Goal: Information Seeking & Learning: Learn about a topic

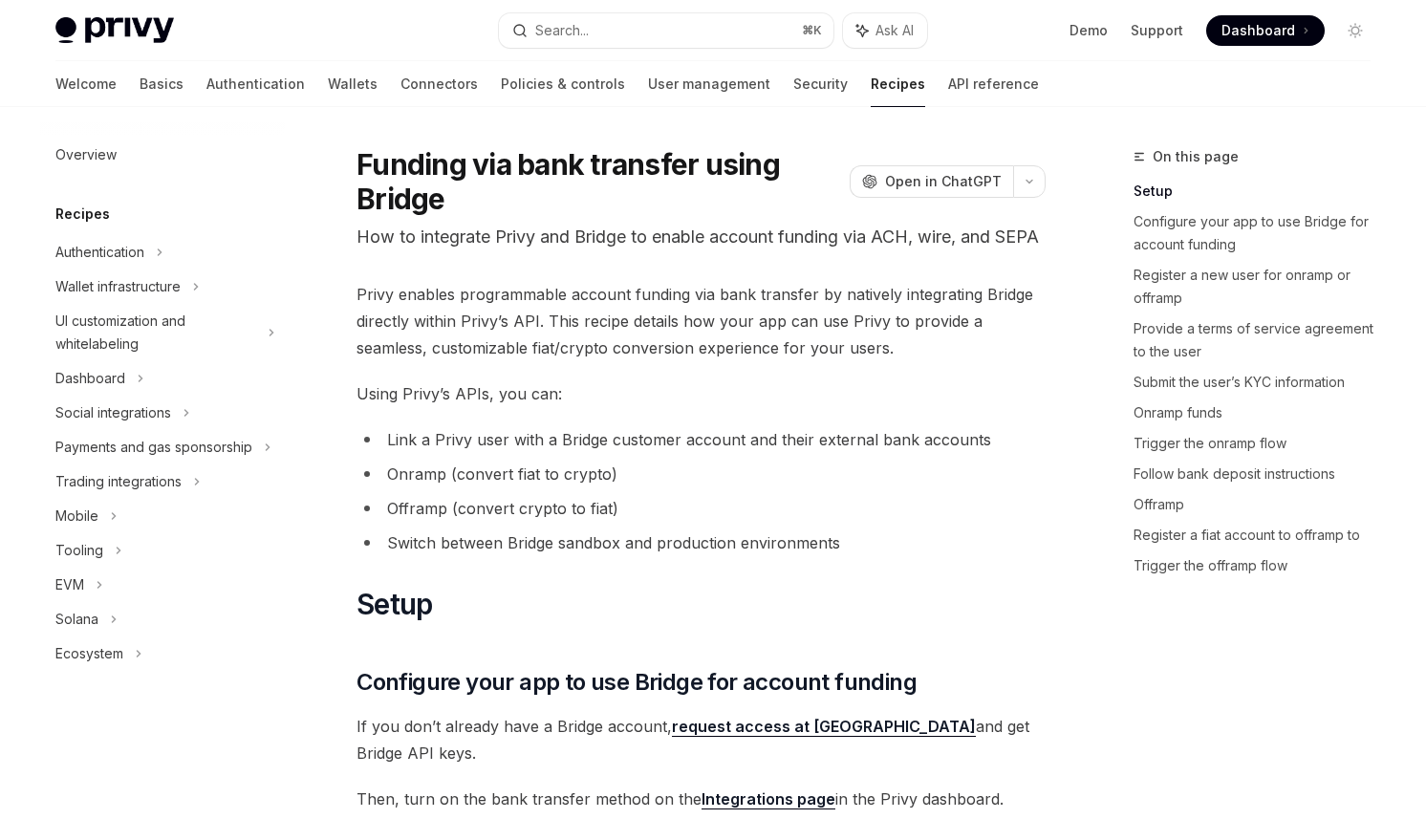
click at [1012, 330] on span "Privy enables programmable account funding via bank transfer by natively integr…" at bounding box center [700, 321] width 689 height 80
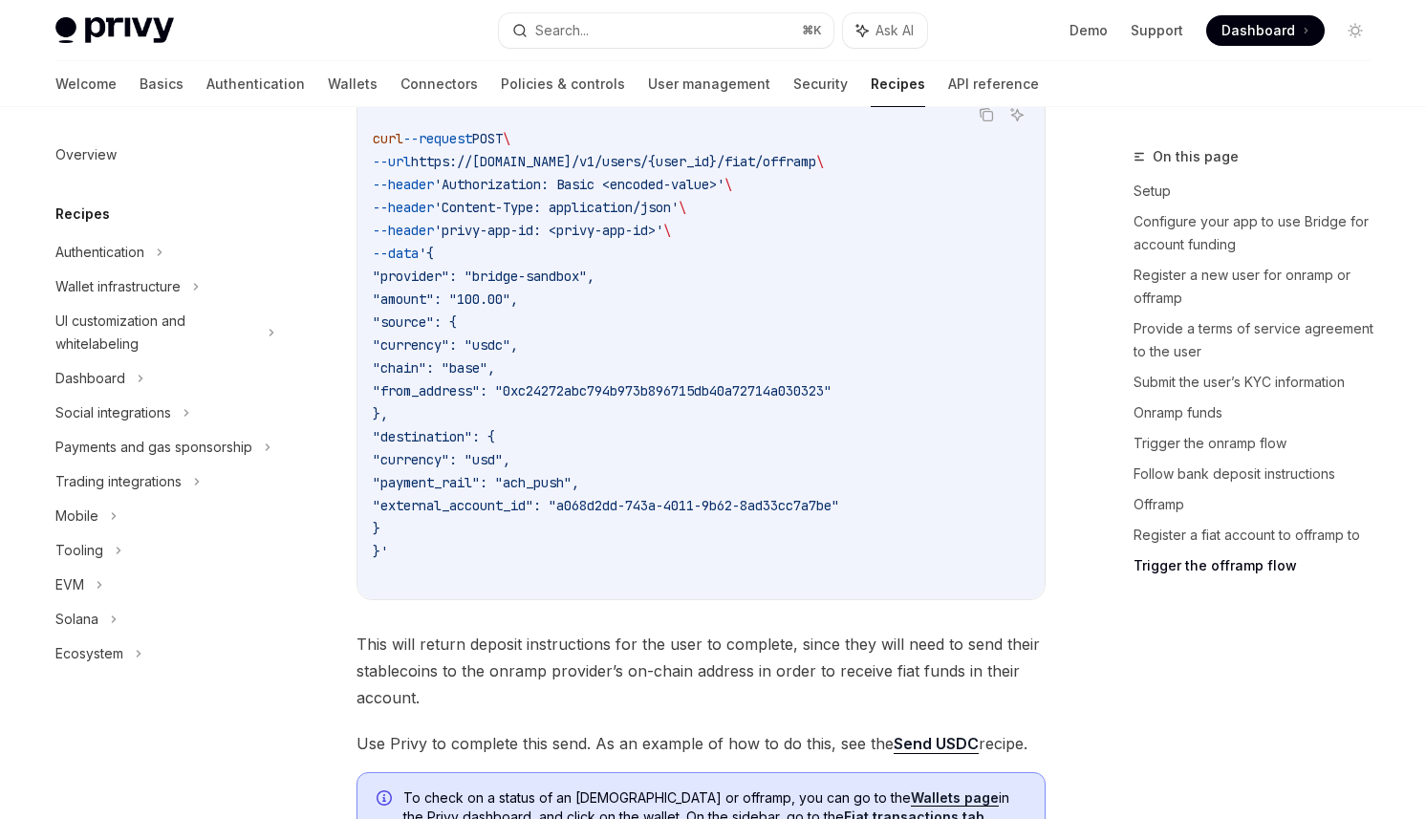
scroll to position [6568, 0]
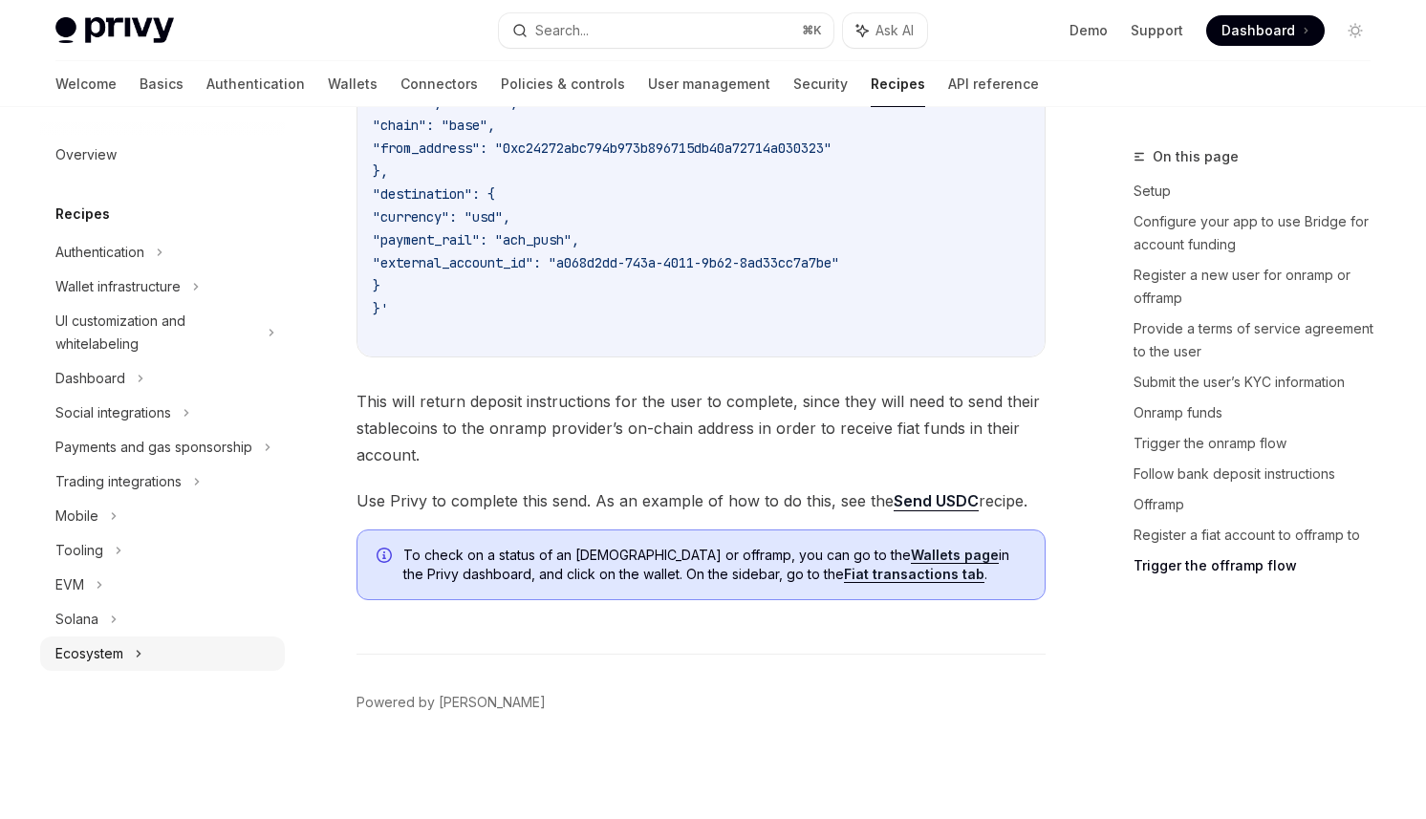
click at [106, 651] on div "Ecosystem" at bounding box center [89, 653] width 68 height 23
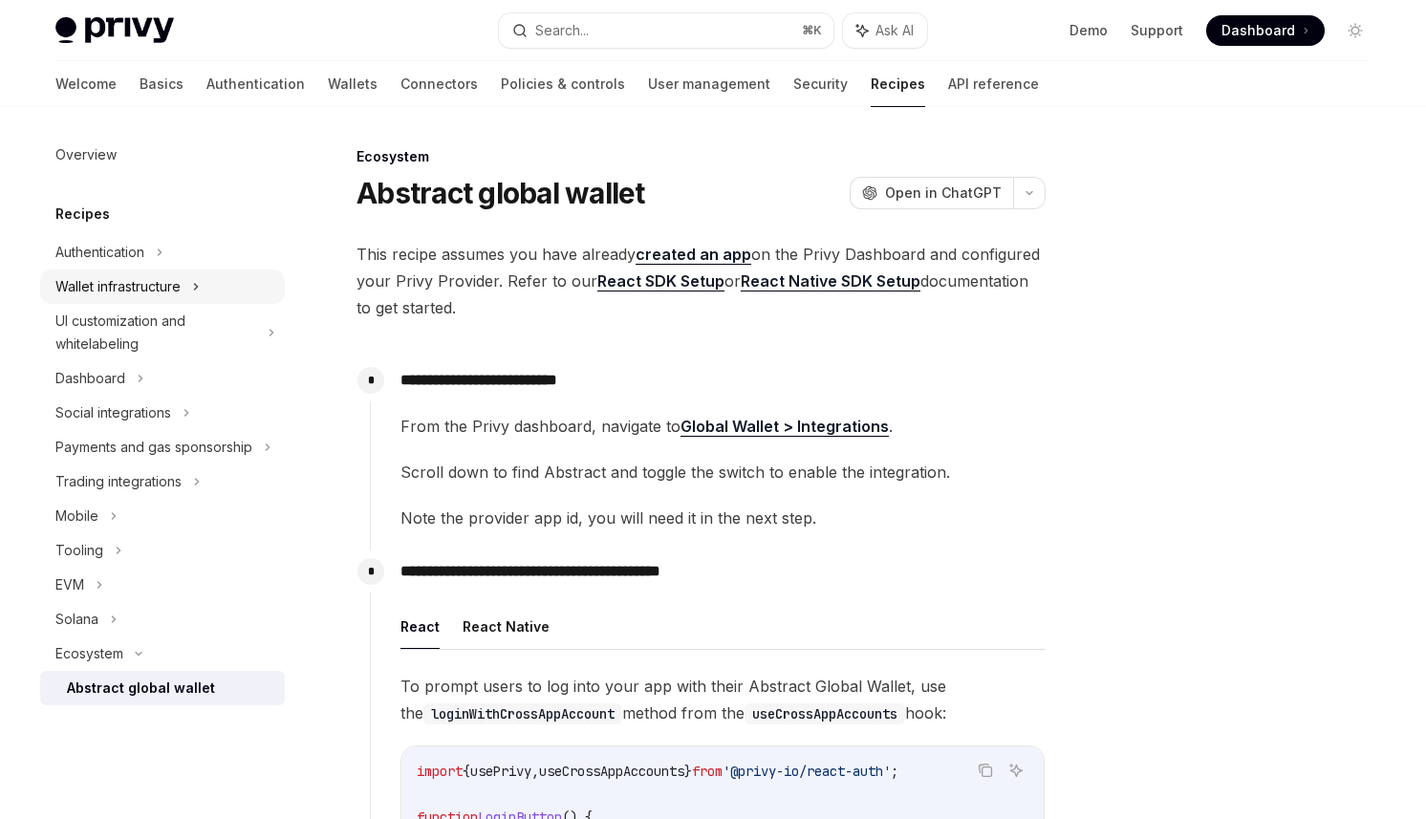
click at [121, 294] on div "Wallet infrastructure" at bounding box center [117, 286] width 125 height 23
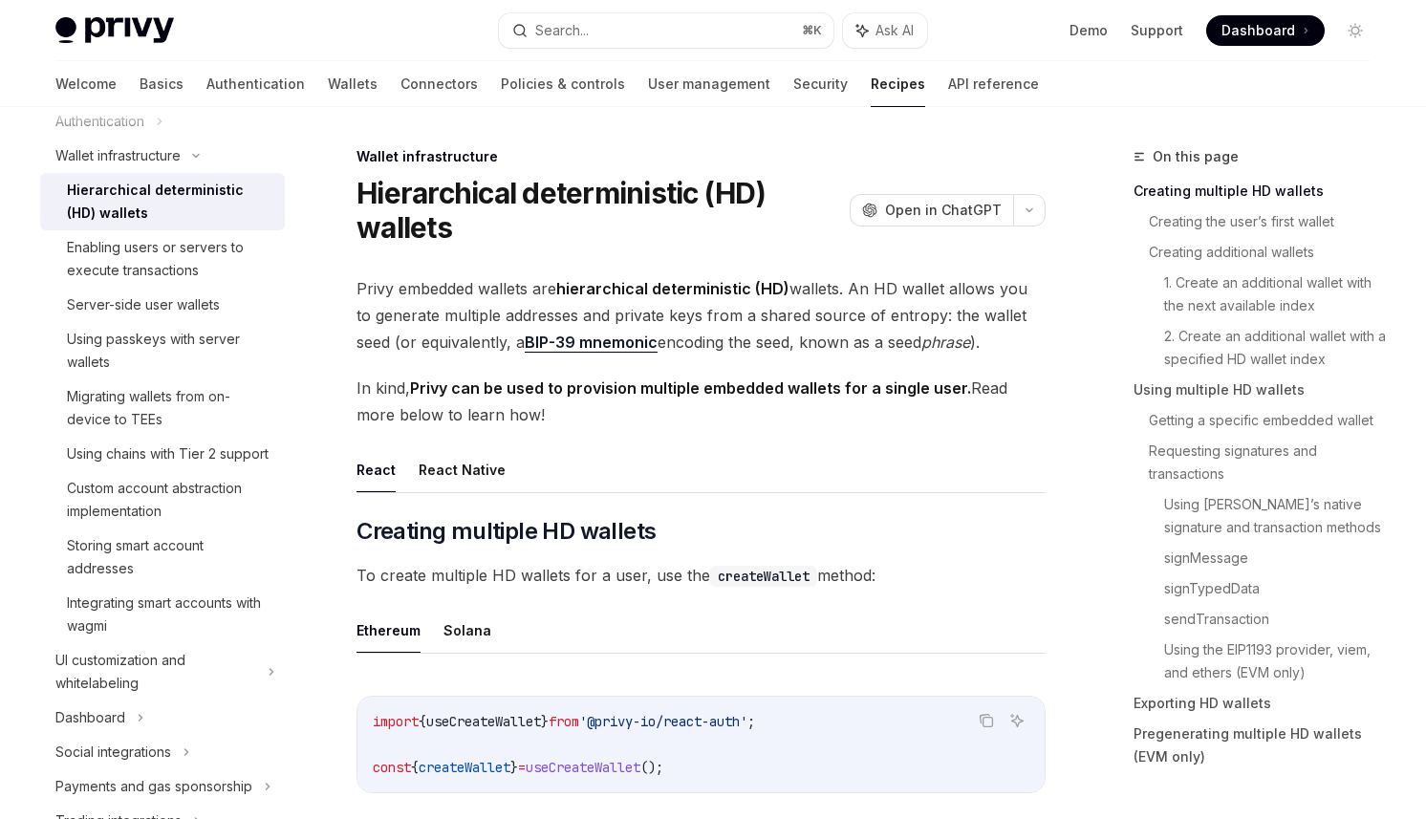
scroll to position [133, 0]
click at [328, 92] on link "Wallets" at bounding box center [353, 84] width 50 height 46
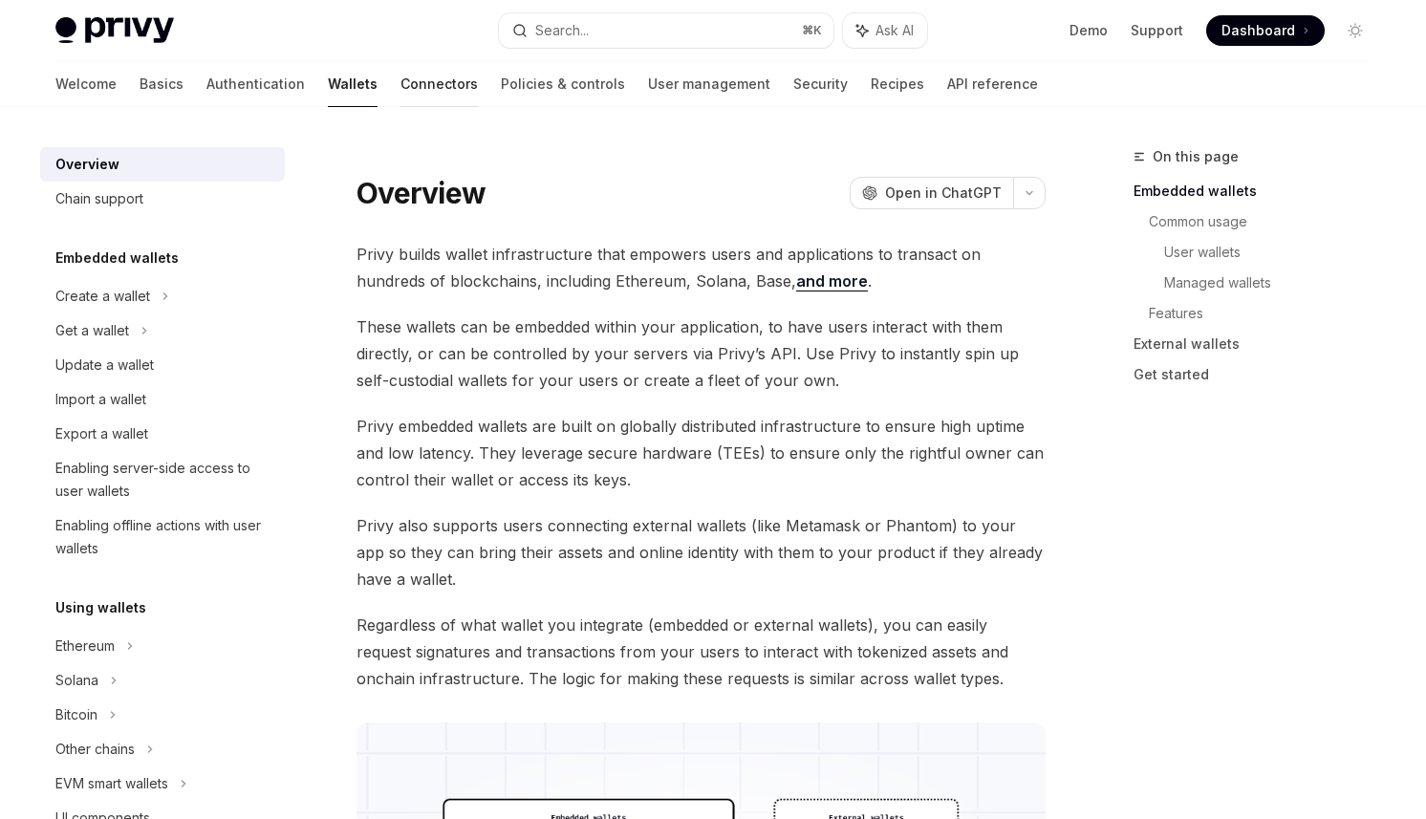
click at [400, 88] on link "Connectors" at bounding box center [438, 84] width 77 height 46
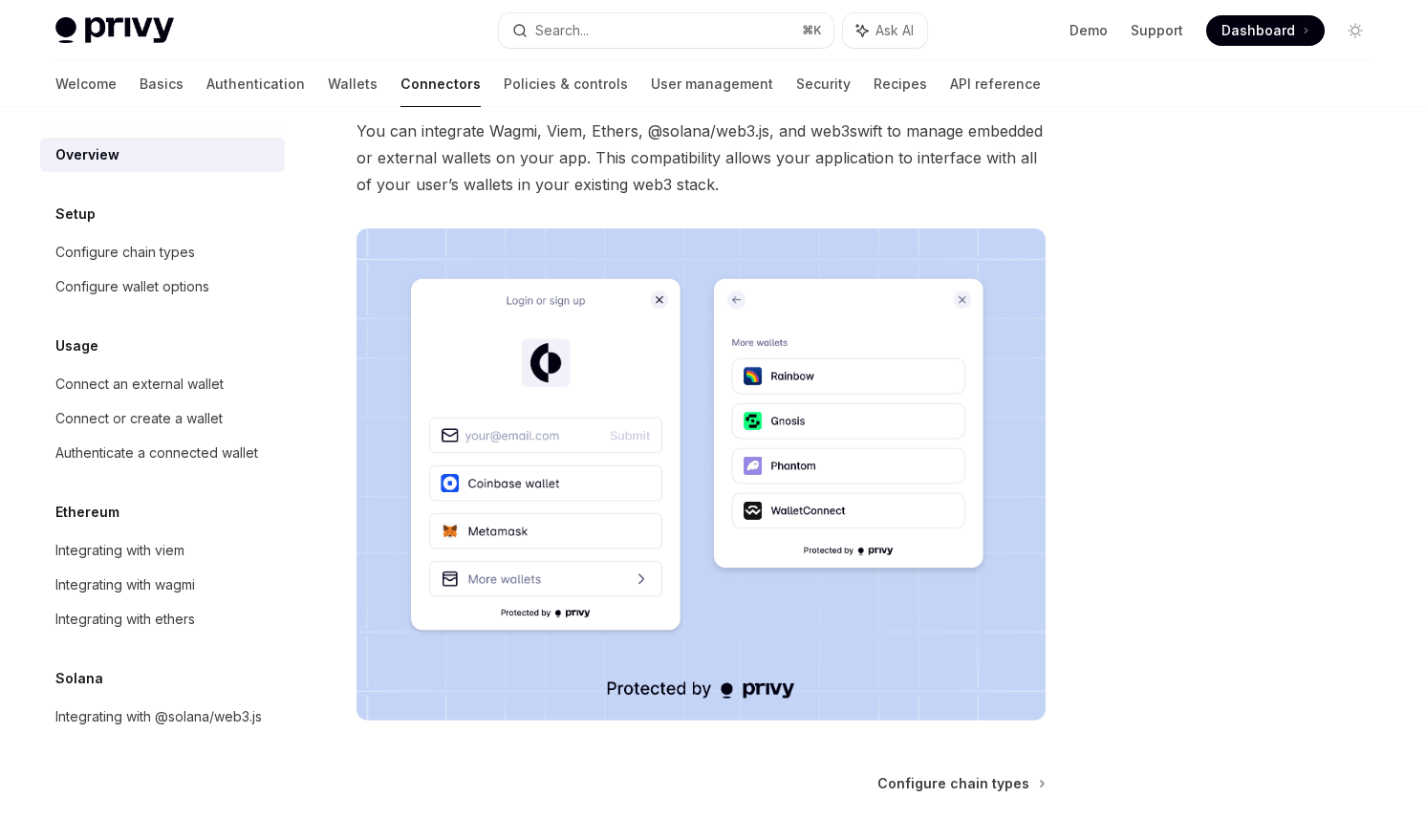
scroll to position [284, 0]
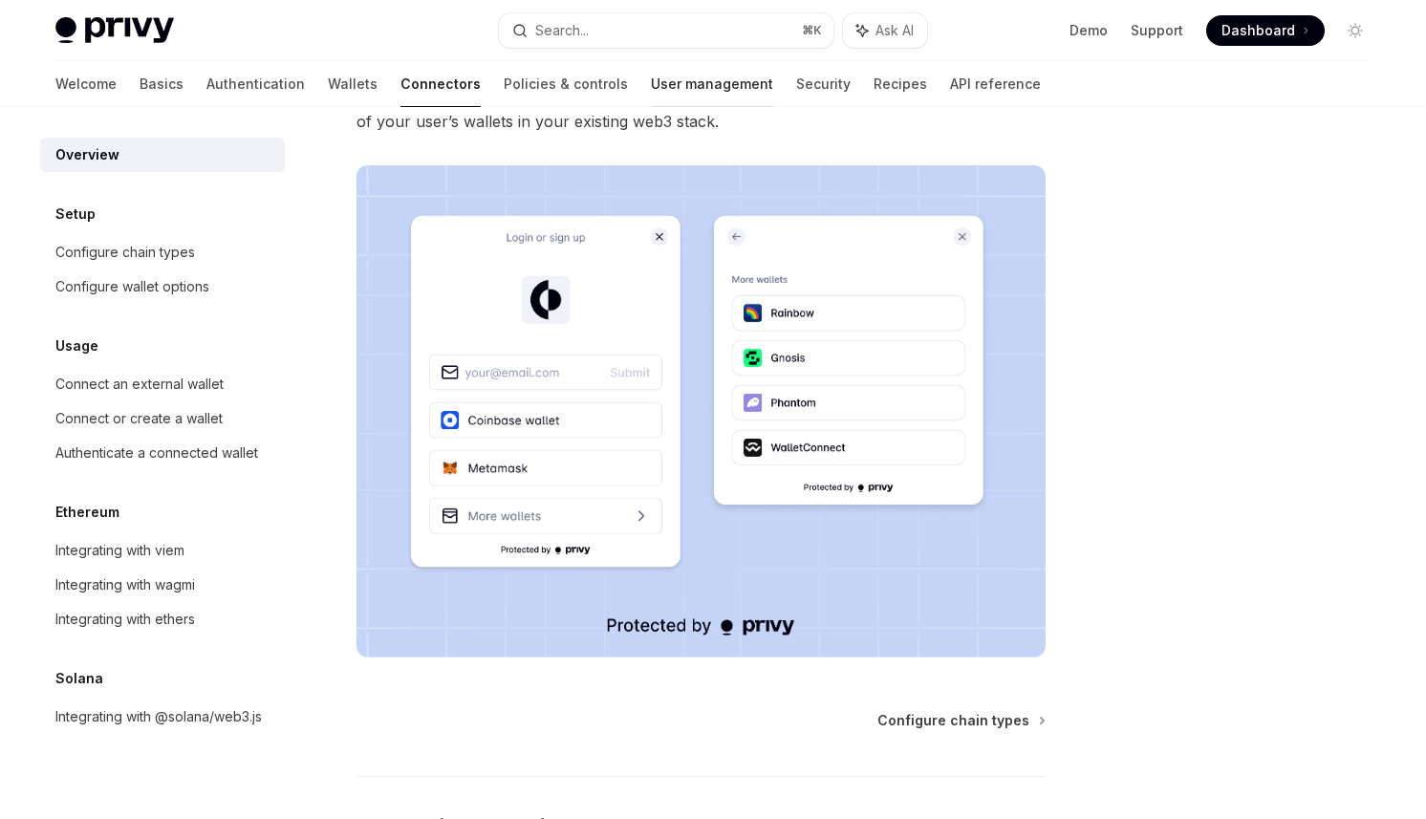
click at [651, 100] on link "User management" at bounding box center [712, 84] width 122 height 46
type textarea "*"
